Goal: Navigation & Orientation: Find specific page/section

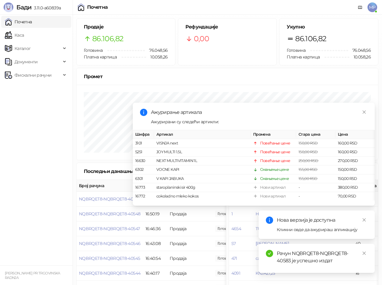
drag, startPoint x: 23, startPoint y: 34, endPoint x: 26, endPoint y: 24, distance: 11.2
click at [22, 34] on link "Каса" at bounding box center [14, 35] width 19 height 12
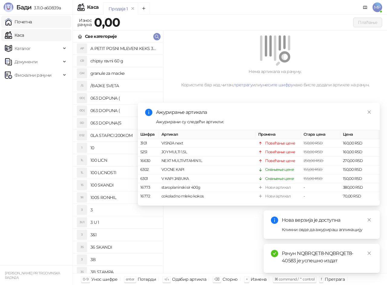
click at [26, 24] on link "Почетна" at bounding box center [18, 22] width 27 height 12
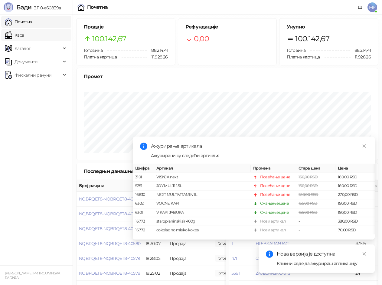
click at [24, 36] on link "Каса" at bounding box center [14, 35] width 19 height 12
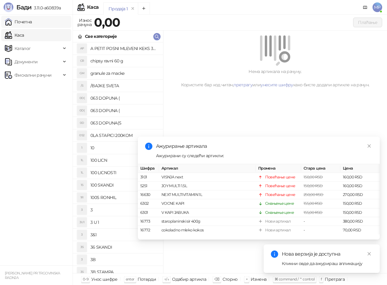
click at [31, 21] on link "Почетна" at bounding box center [18, 22] width 27 height 12
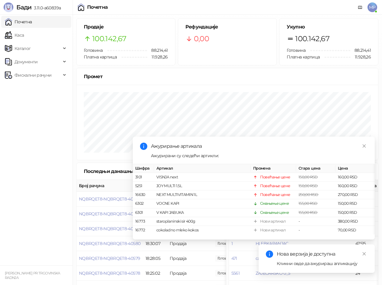
drag, startPoint x: 17, startPoint y: 35, endPoint x: 28, endPoint y: 24, distance: 15.4
click at [17, 35] on link "Каса" at bounding box center [14, 35] width 19 height 12
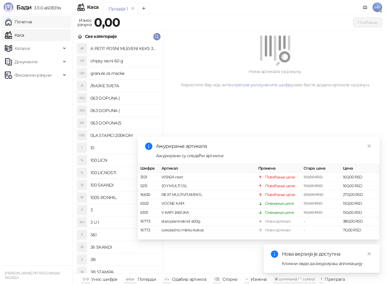
click at [28, 23] on link "Почетна" at bounding box center [18, 22] width 27 height 12
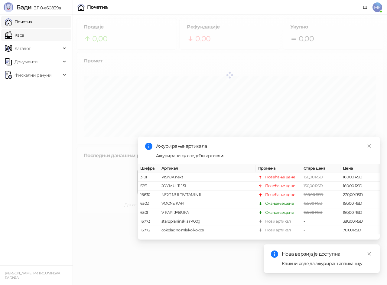
click at [24, 36] on link "Каса" at bounding box center [14, 35] width 19 height 12
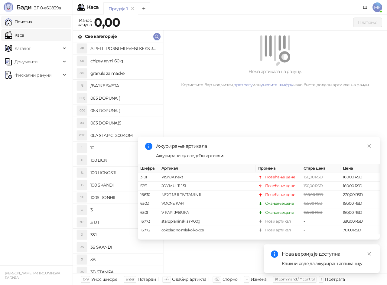
click at [32, 24] on link "Почетна" at bounding box center [18, 22] width 27 height 12
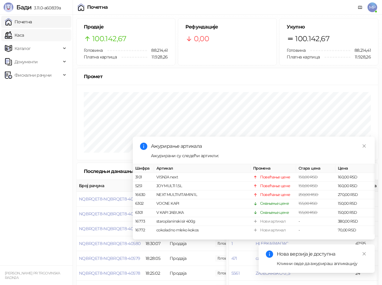
click at [24, 33] on link "Каса" at bounding box center [14, 35] width 19 height 12
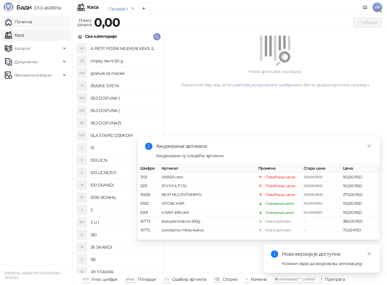
click at [25, 25] on link "Почетна" at bounding box center [18, 22] width 27 height 12
